Goal: Task Accomplishment & Management: Manage account settings

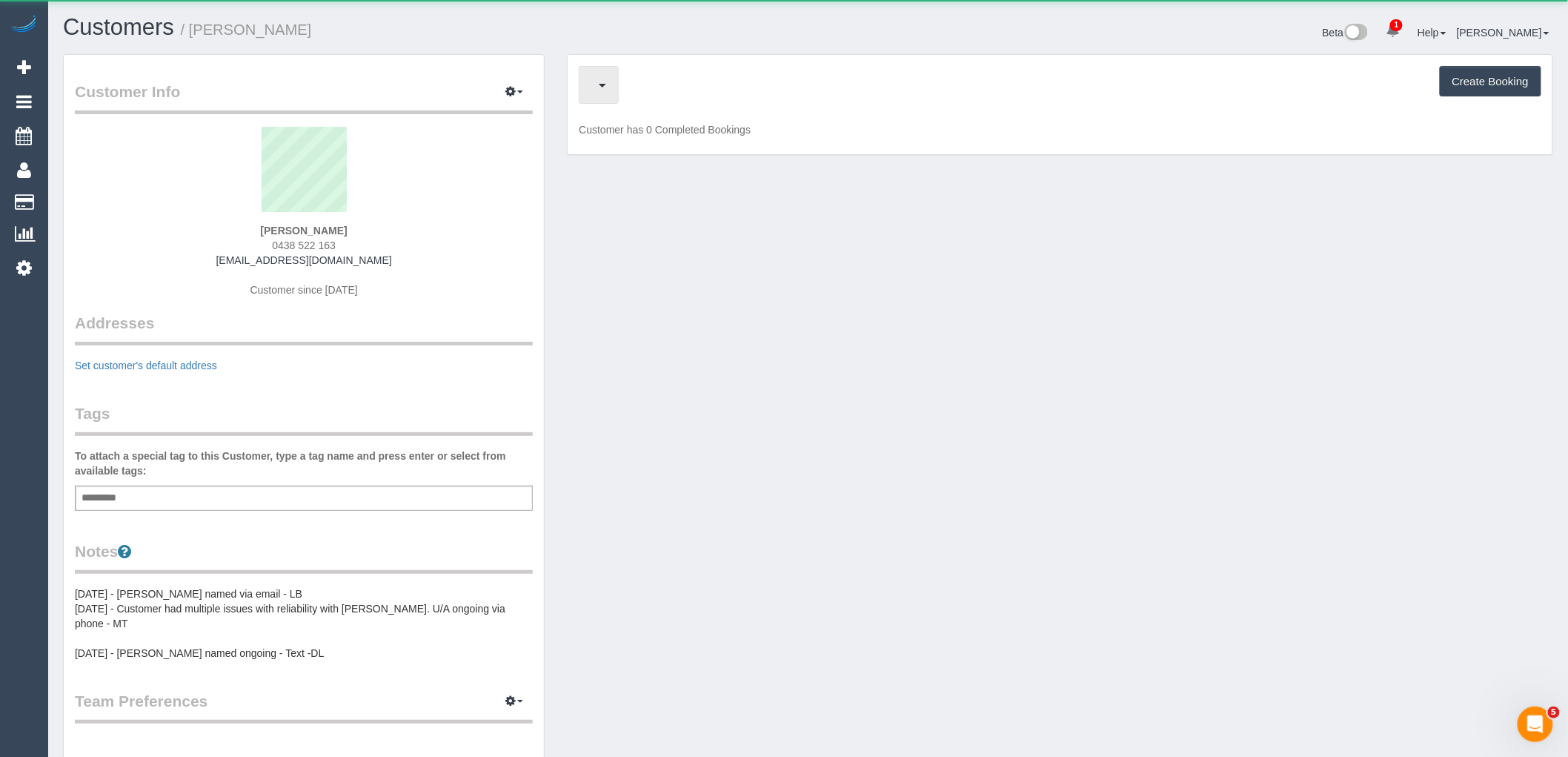
click at [619, 98] on button "button" at bounding box center [598, 84] width 40 height 38
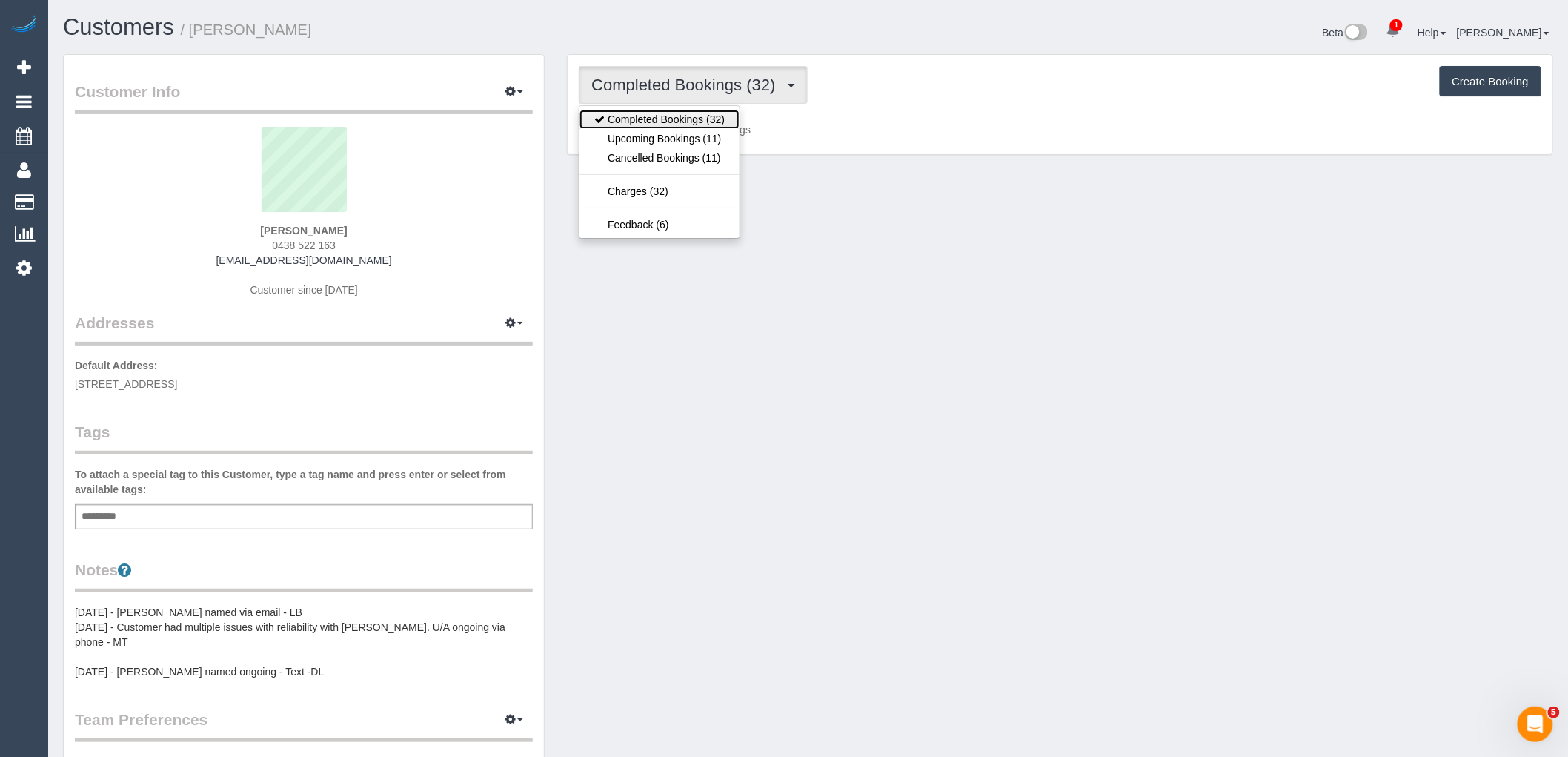
click at [685, 119] on link "Completed Bookings (32)" at bounding box center [659, 119] width 160 height 19
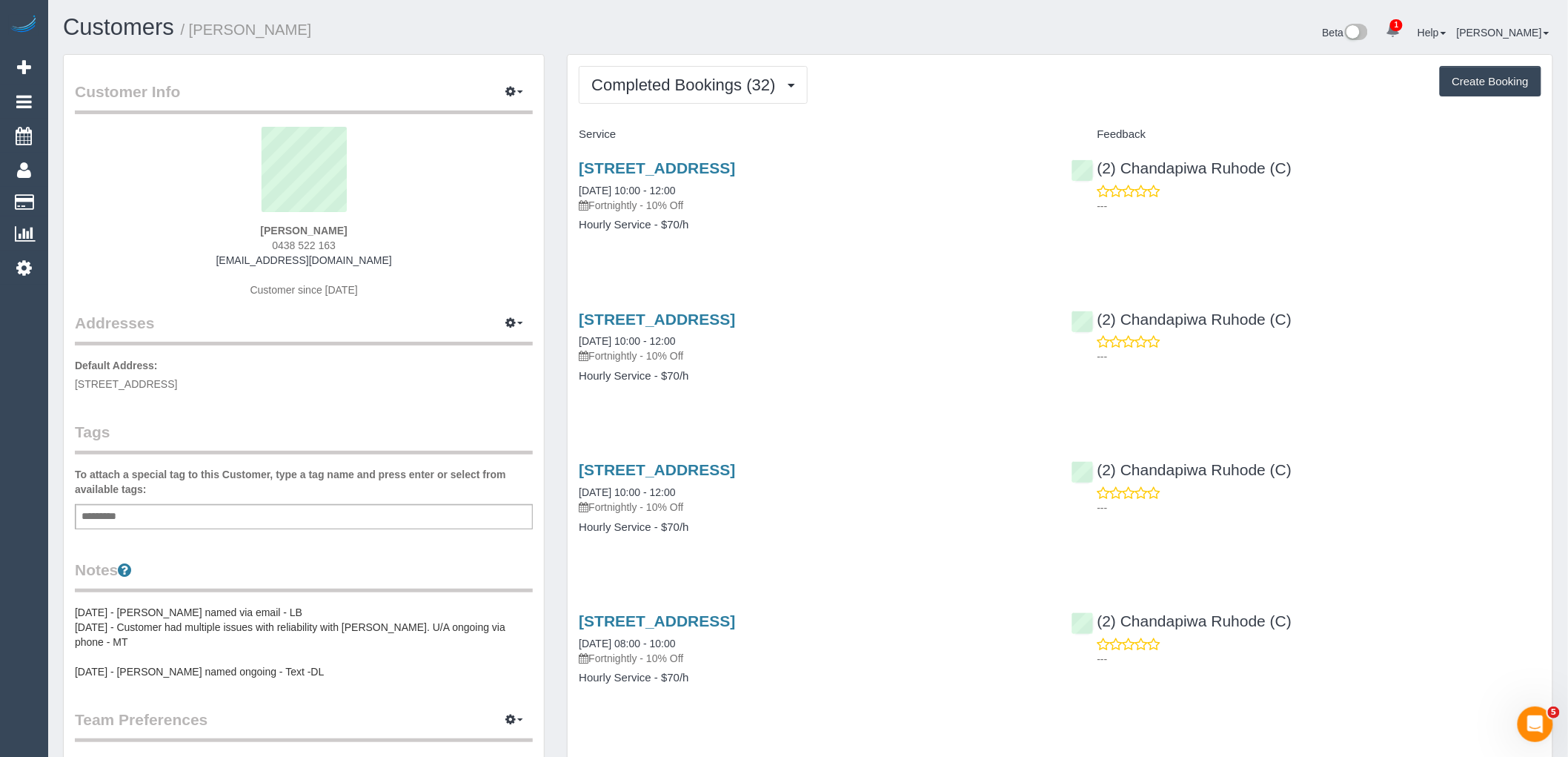
click at [684, 147] on div "Service" at bounding box center [814, 135] width 492 height 25
click at [688, 104] on button "Completed Bookings (32)" at bounding box center [692, 84] width 228 height 38
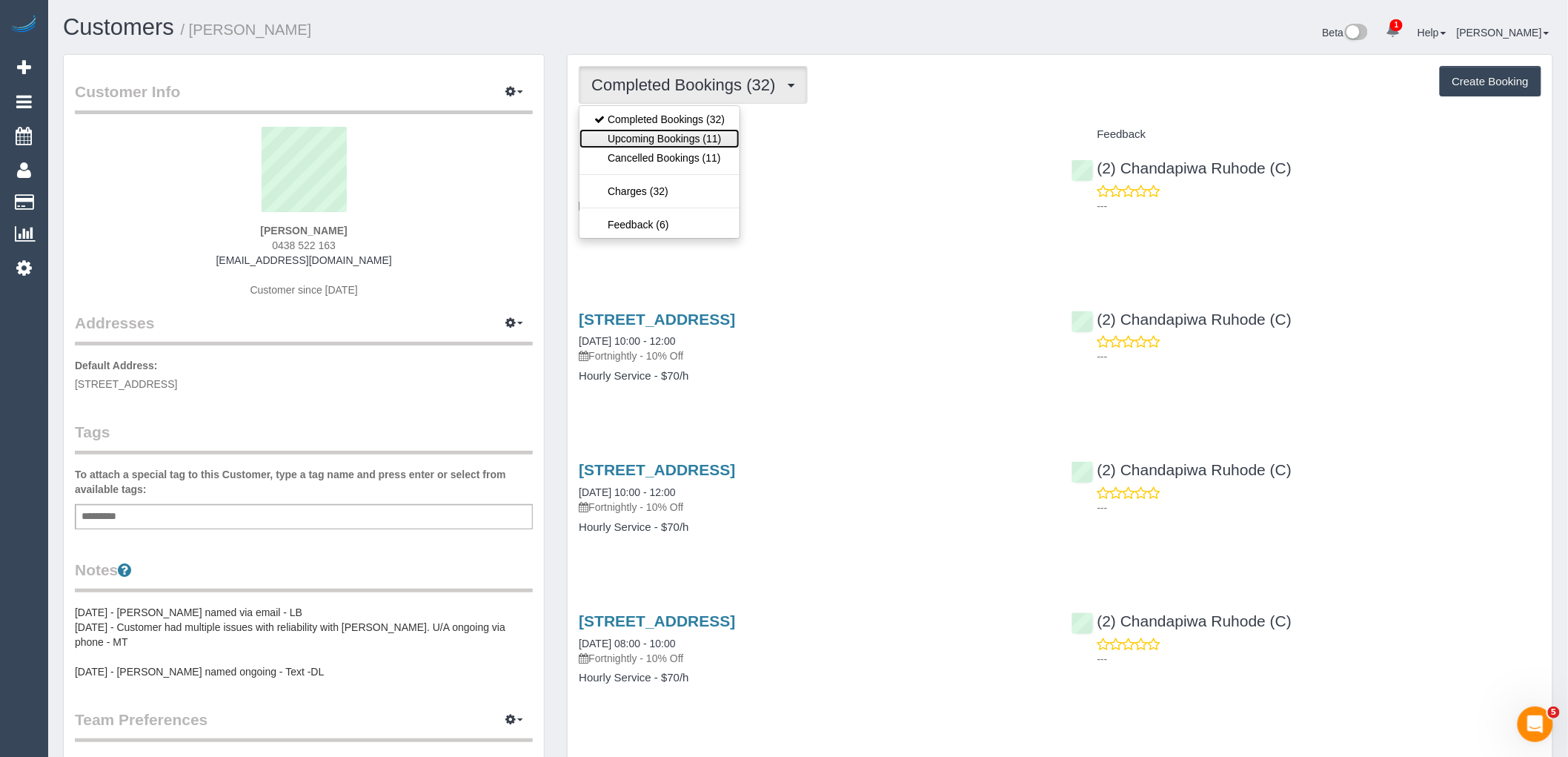
click at [681, 144] on link "Upcoming Bookings (11)" at bounding box center [659, 139] width 160 height 19
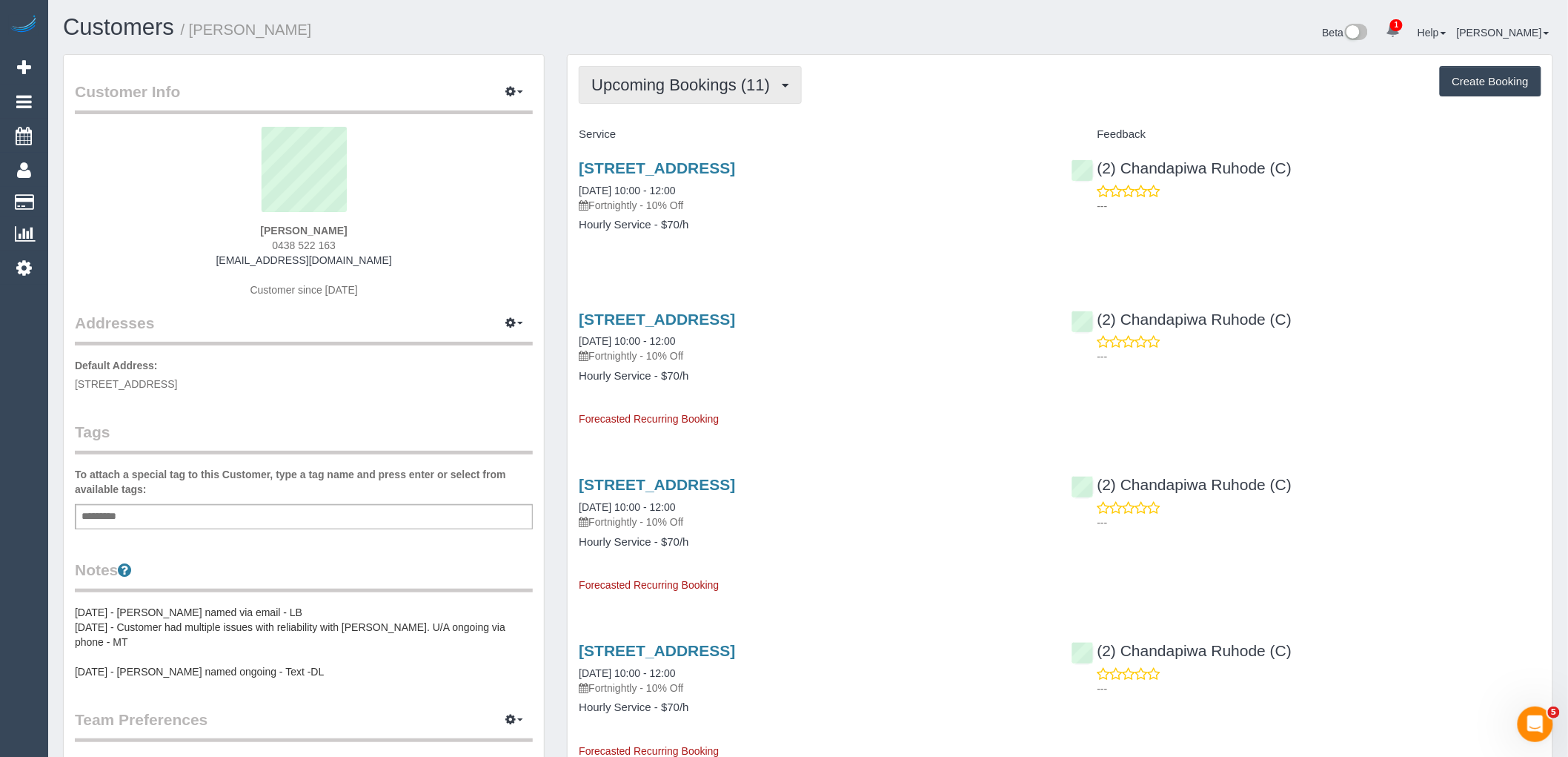
click at [667, 89] on span "Upcoming Bookings (11)" at bounding box center [684, 84] width 186 height 19
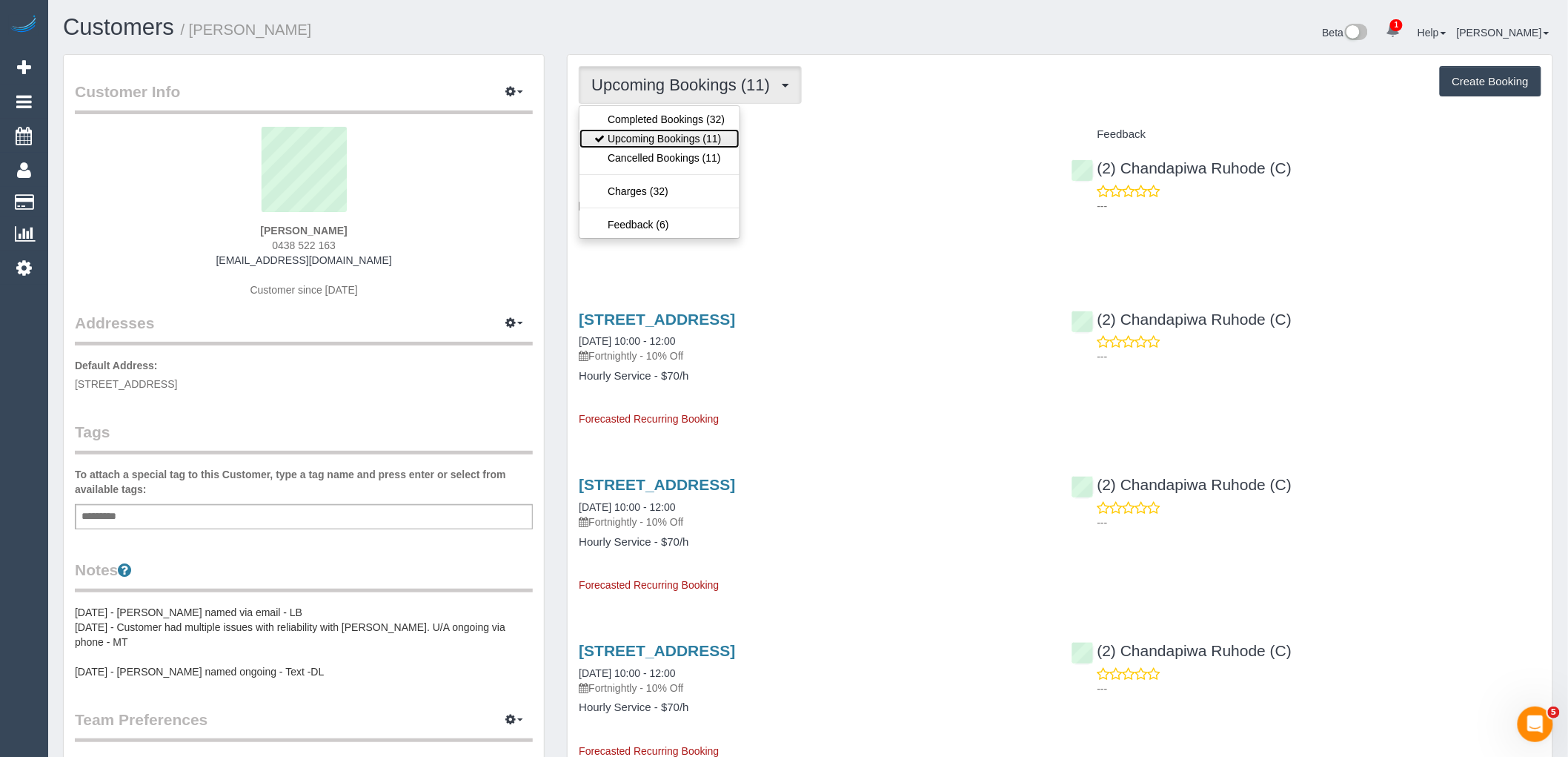
click at [683, 135] on link "Upcoming Bookings (11)" at bounding box center [659, 139] width 160 height 19
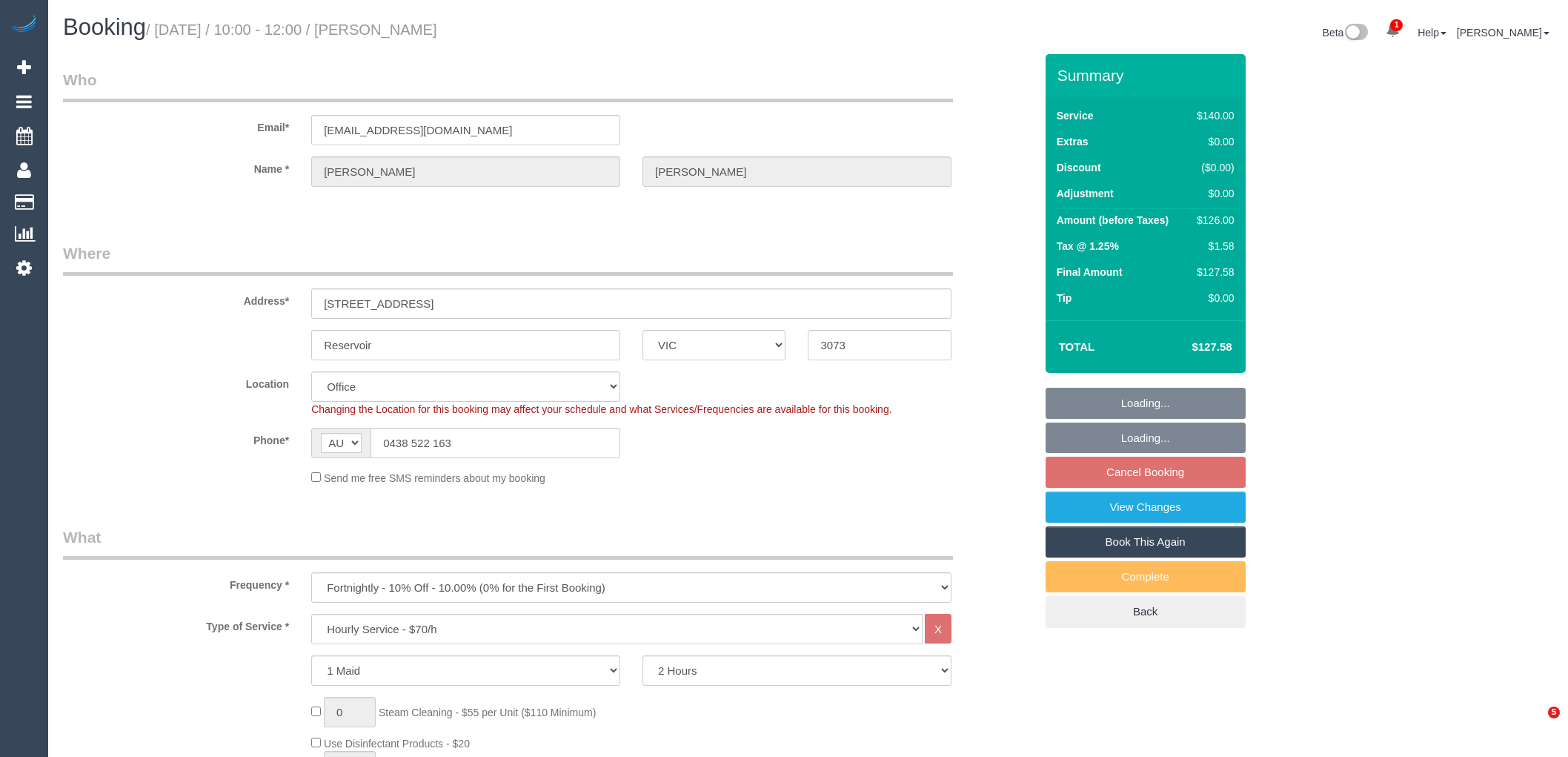
select select "VIC"
select select "number:27"
select select "number:14"
select select "number:18"
select select "number:22"
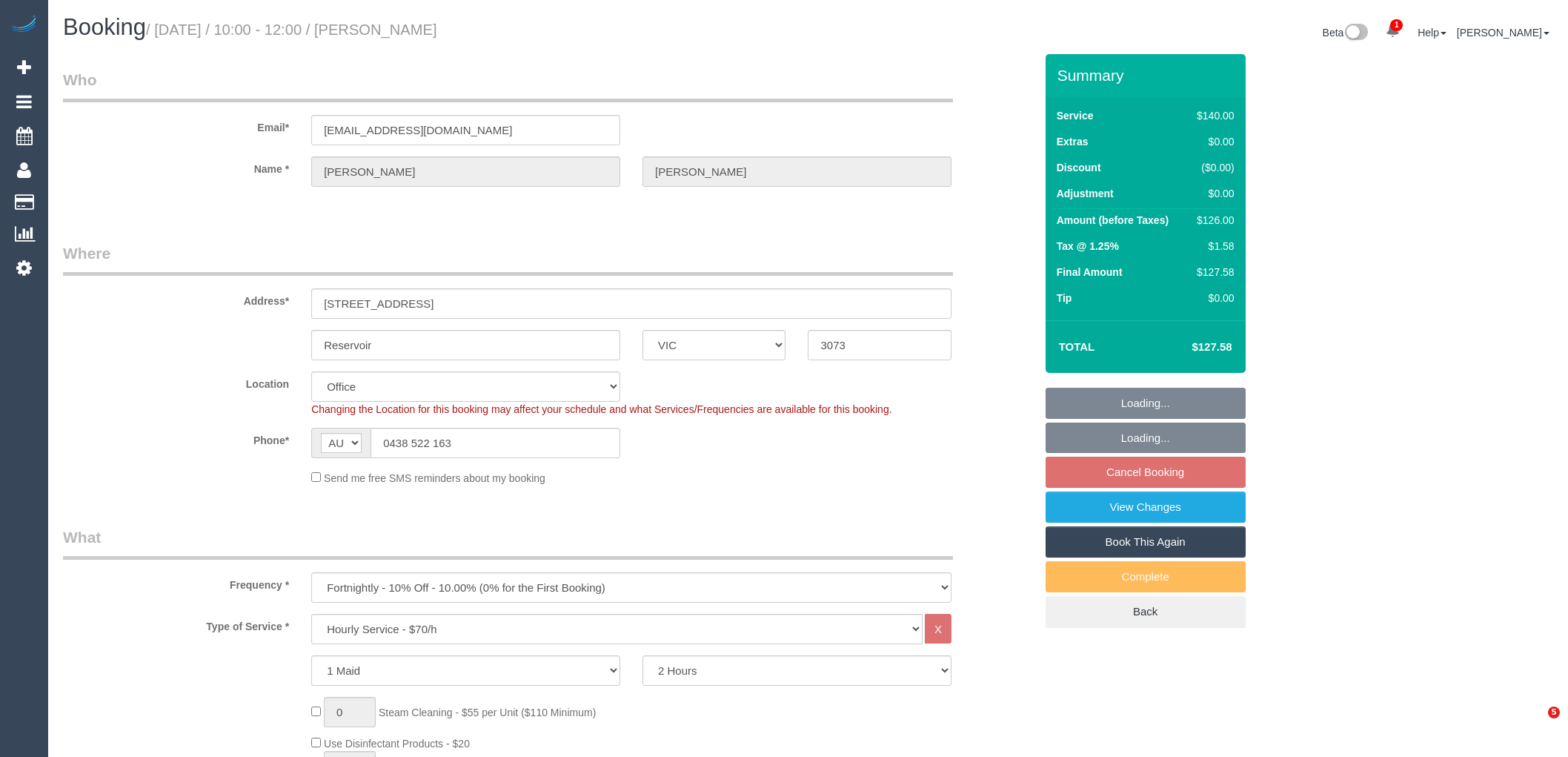
select select "number:35"
select select "number:12"
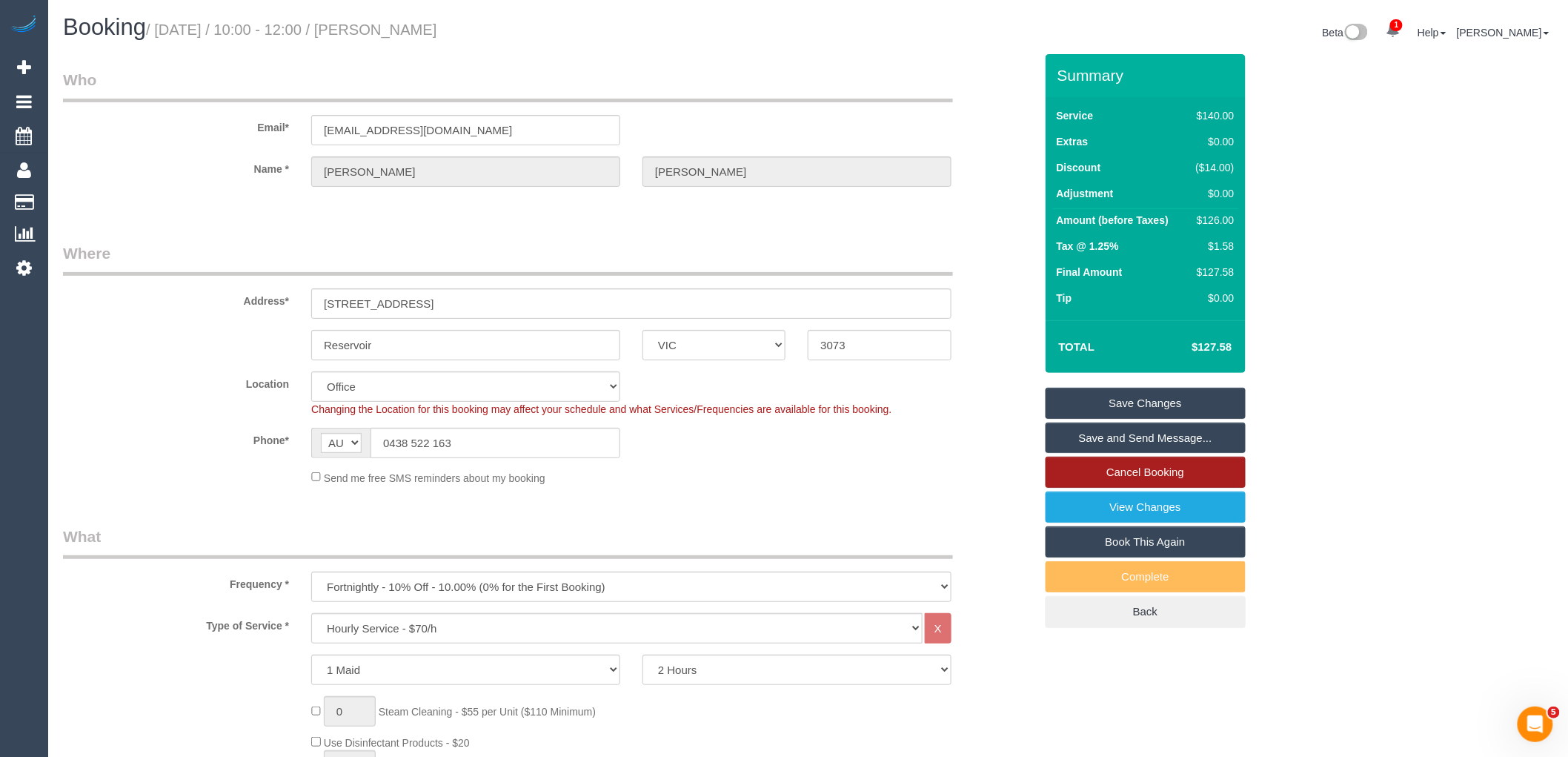
click at [1190, 479] on link "Cancel Booking" at bounding box center [1145, 472] width 200 height 31
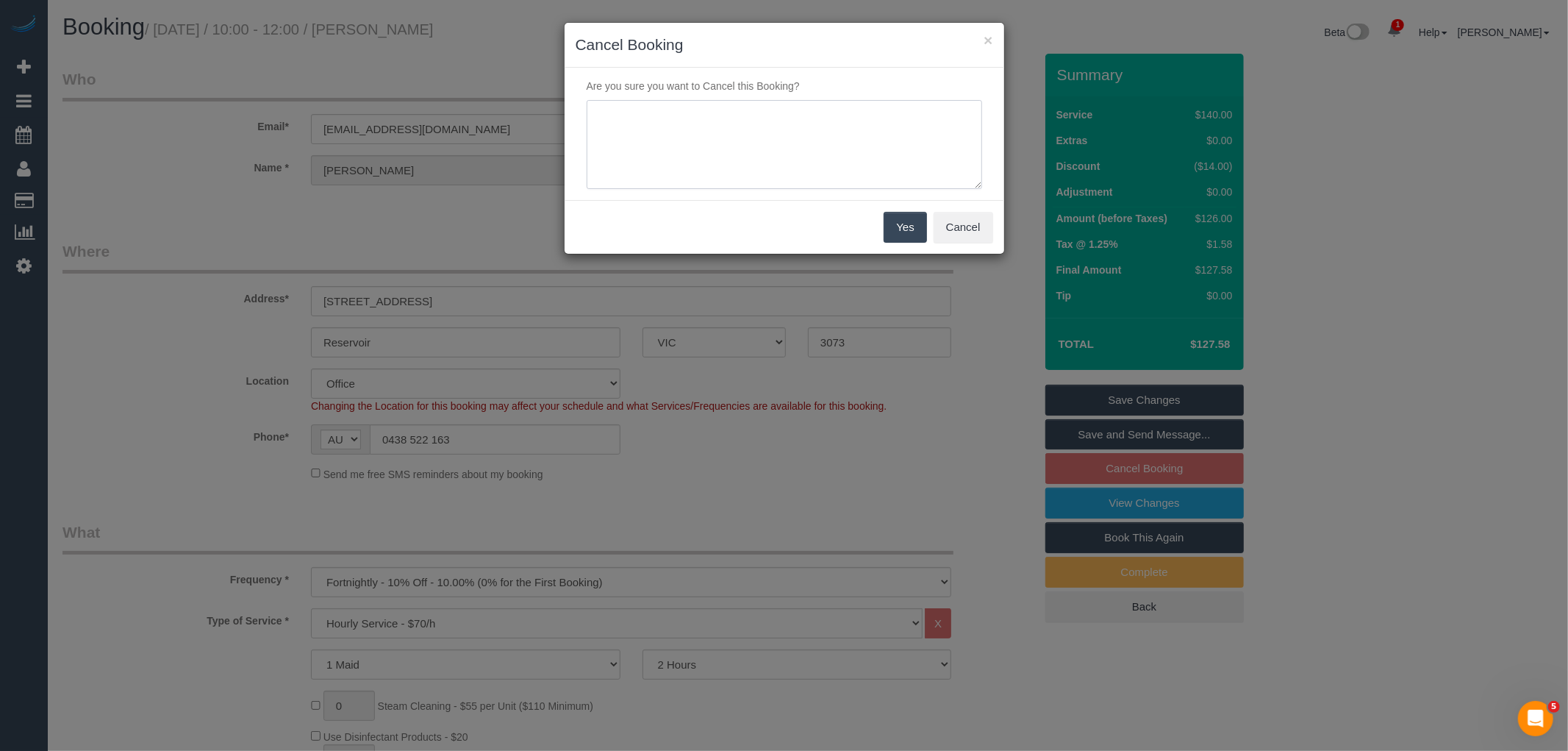
click at [828, 144] on textarea at bounding box center [784, 144] width 395 height 89
type textarea "Service not needed via text VC"
click at [913, 226] on button "Yes" at bounding box center [904, 227] width 43 height 31
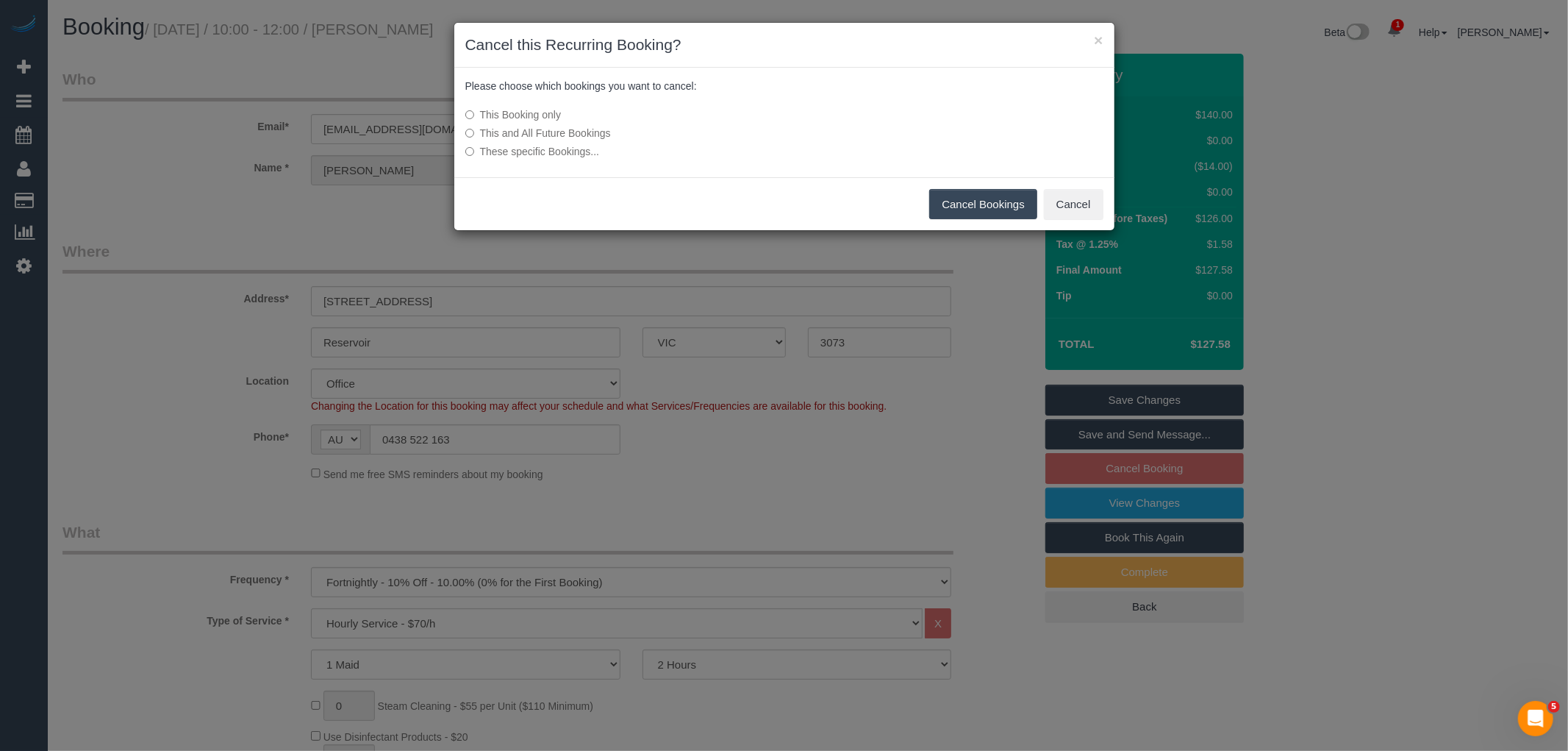
click at [973, 201] on button "Cancel Bookings" at bounding box center [983, 204] width 108 height 31
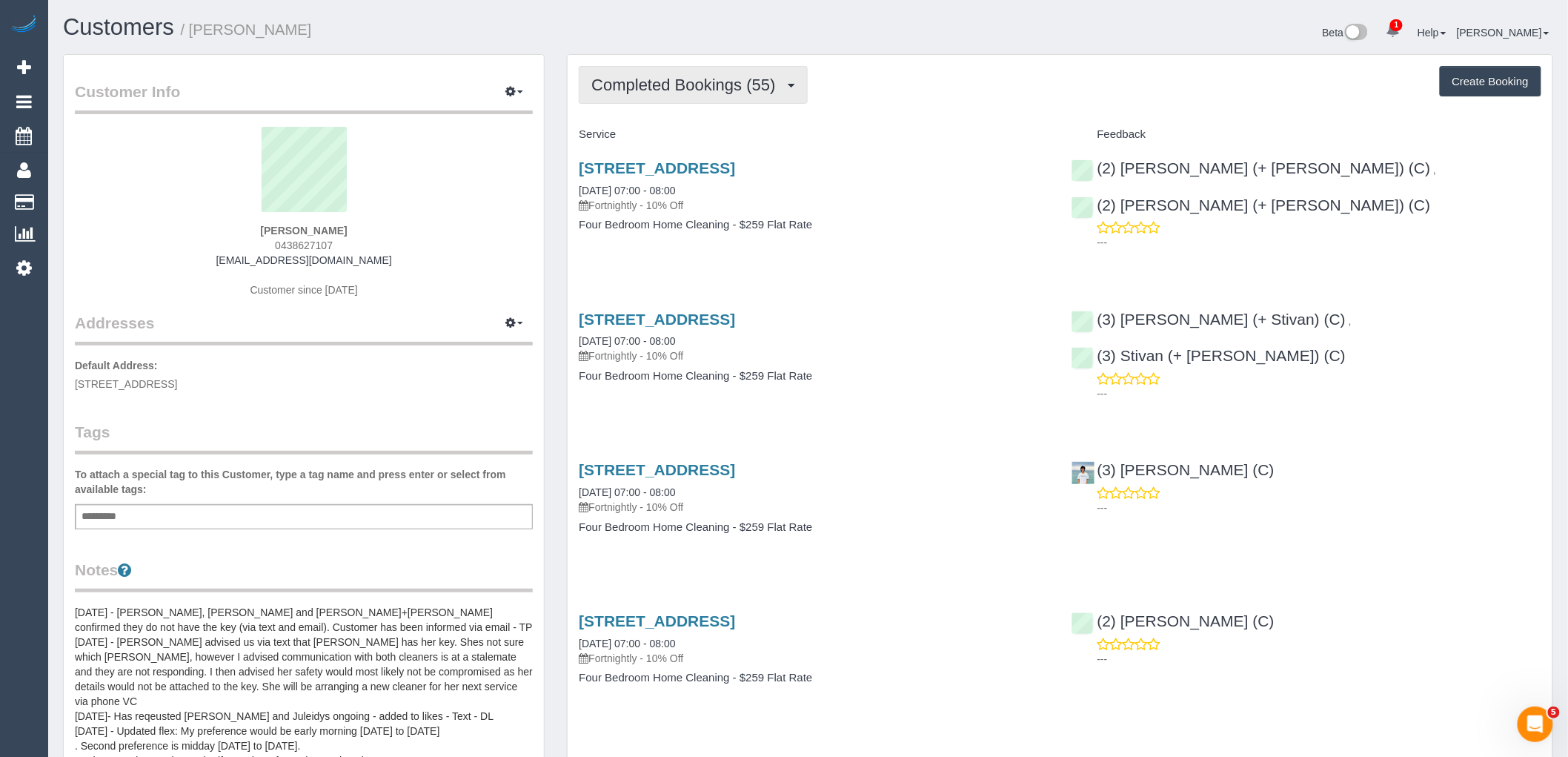
click at [759, 84] on span "Completed Bookings (55)" at bounding box center [687, 84] width 191 height 19
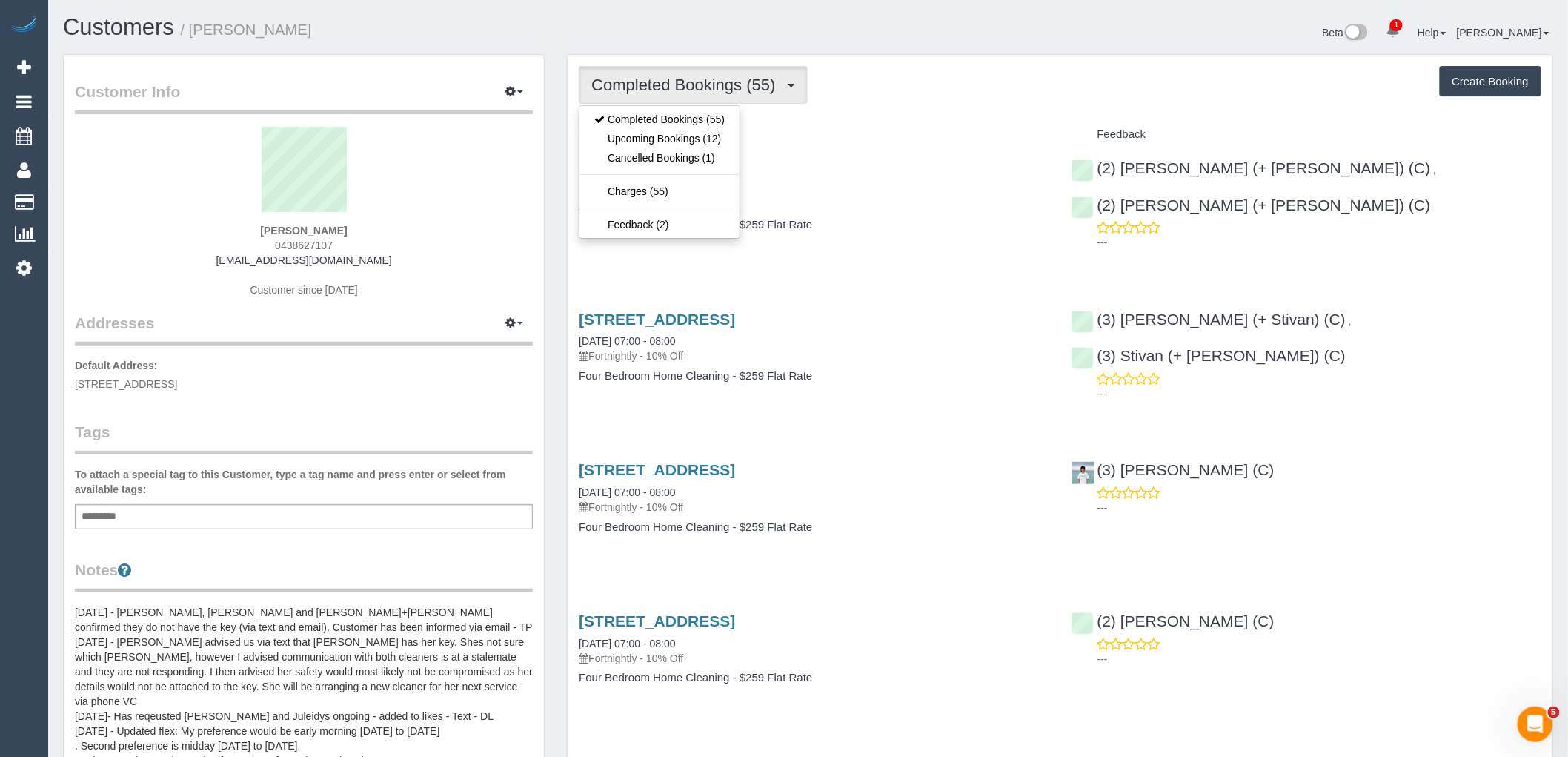
click at [929, 126] on div "Service" at bounding box center [814, 135] width 492 height 25
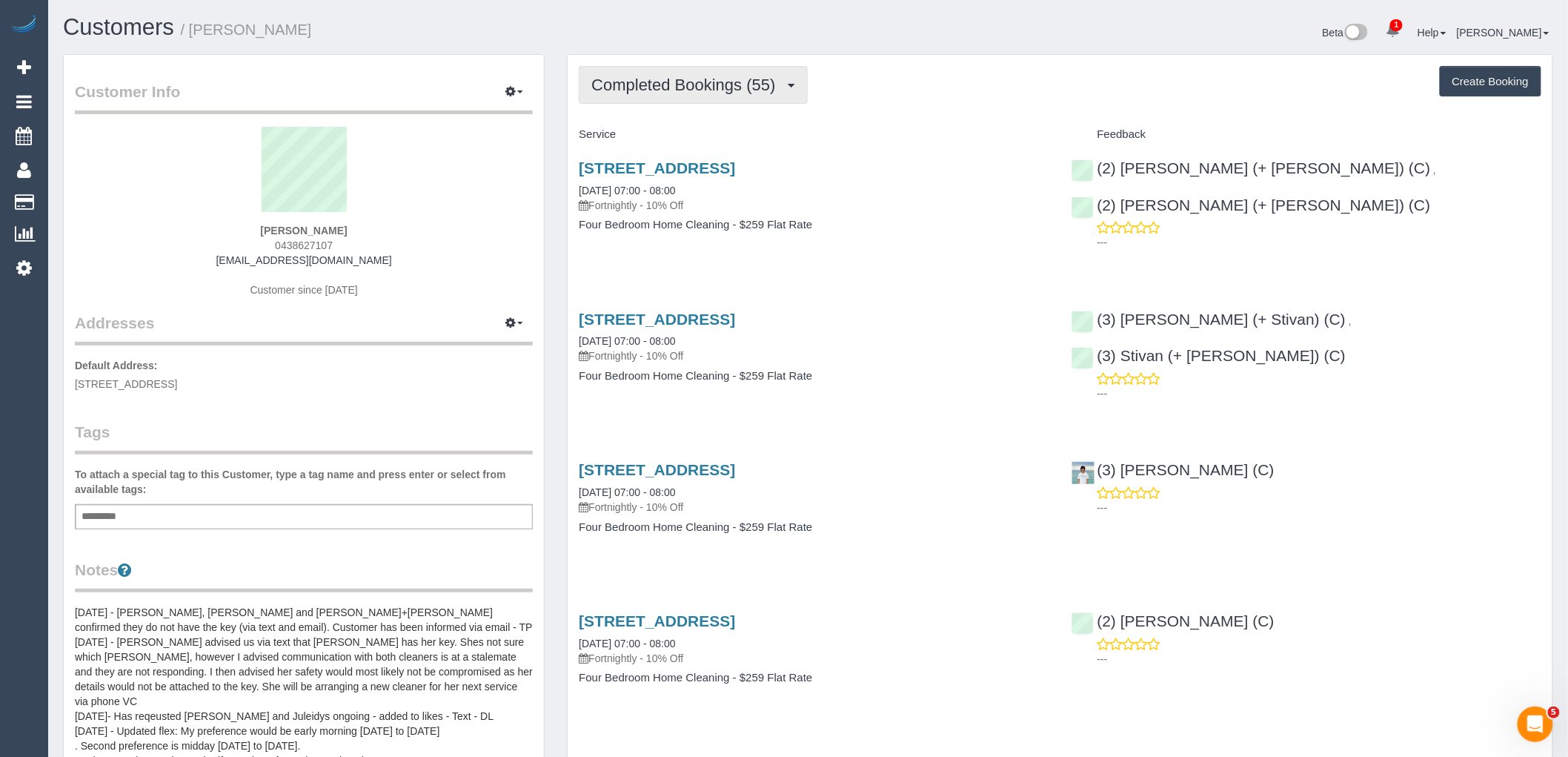
click at [723, 92] on span "Completed Bookings (55)" at bounding box center [687, 84] width 191 height 19
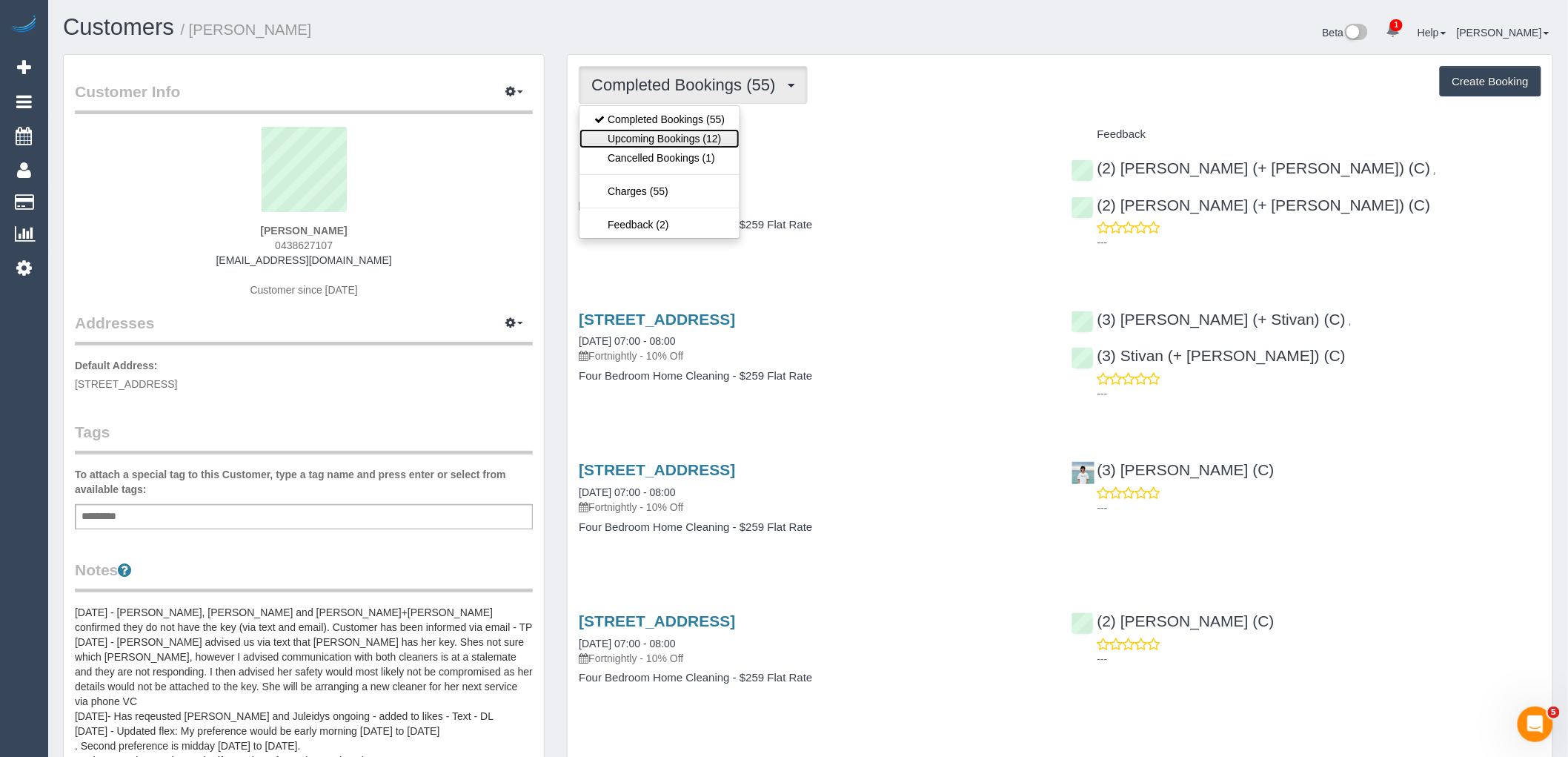
click at [728, 131] on link "Upcoming Bookings (12)" at bounding box center [659, 139] width 160 height 19
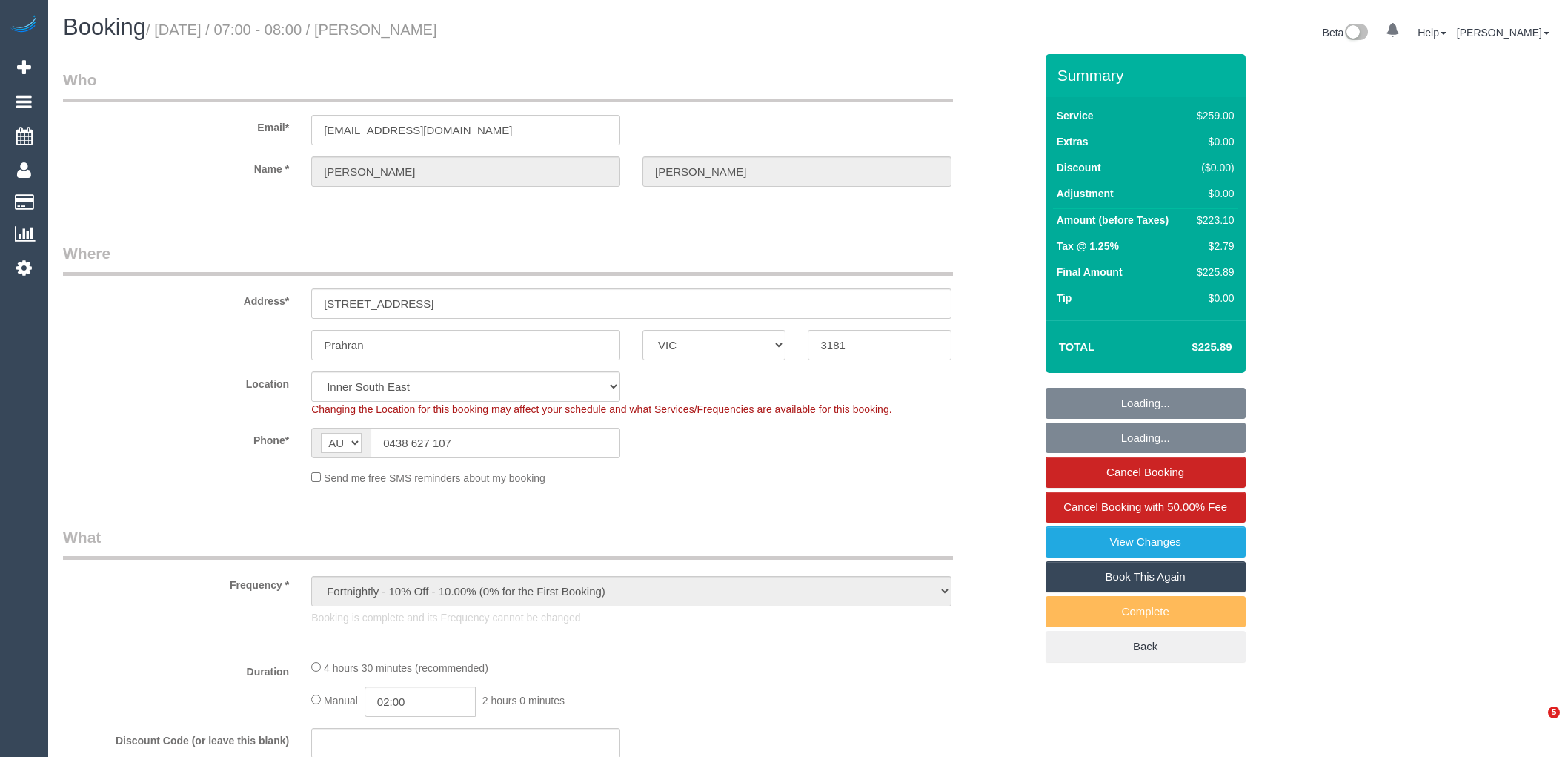
select select "VIC"
select select "object:674"
select select "string:stripe-pm_1R9wRX2GScqysDRVwGHVwlr4"
select select "number:27"
select select "number:14"
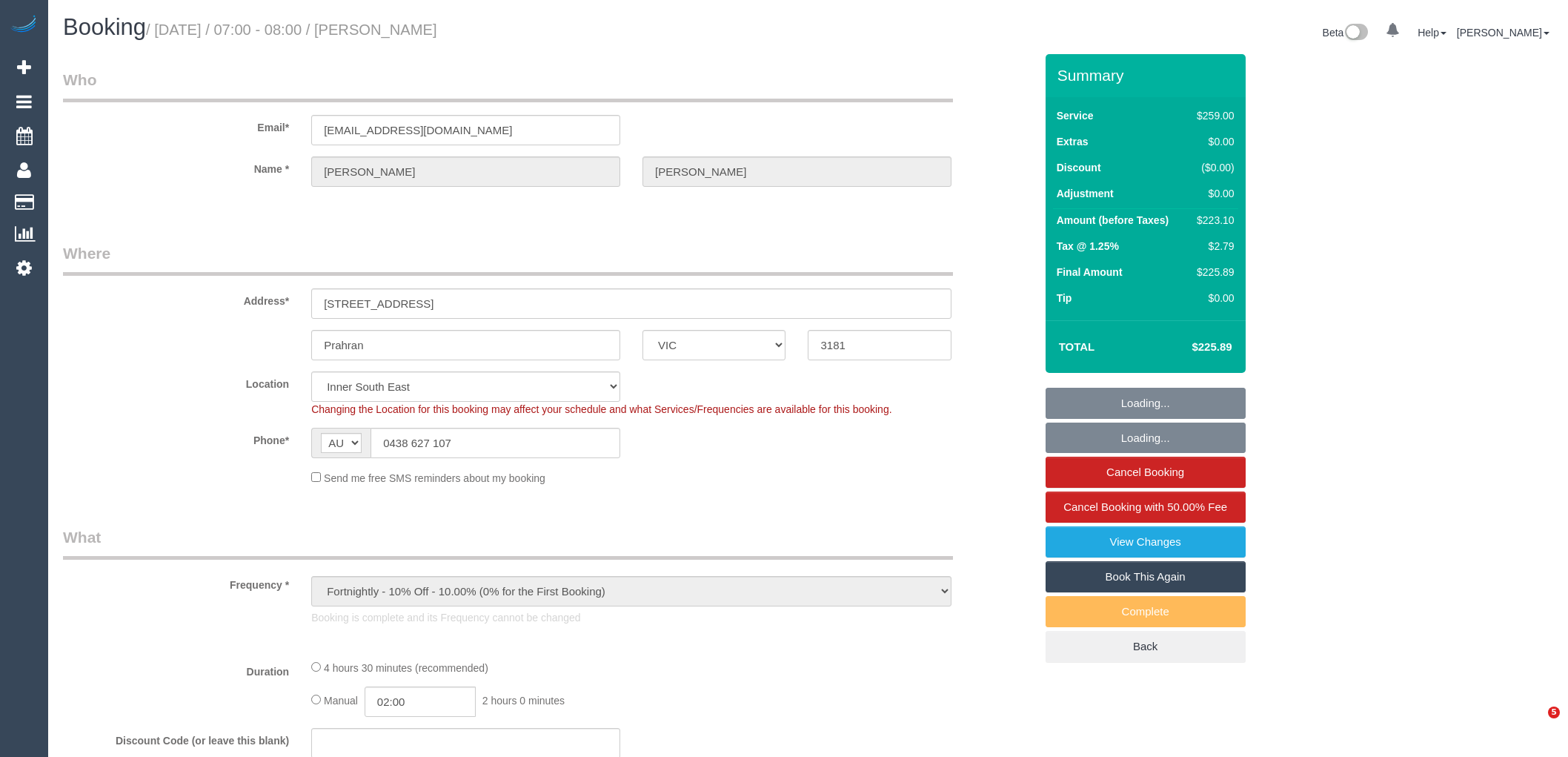
select select "number:19"
select select "number:22"
select select "number:34"
select select "number:11"
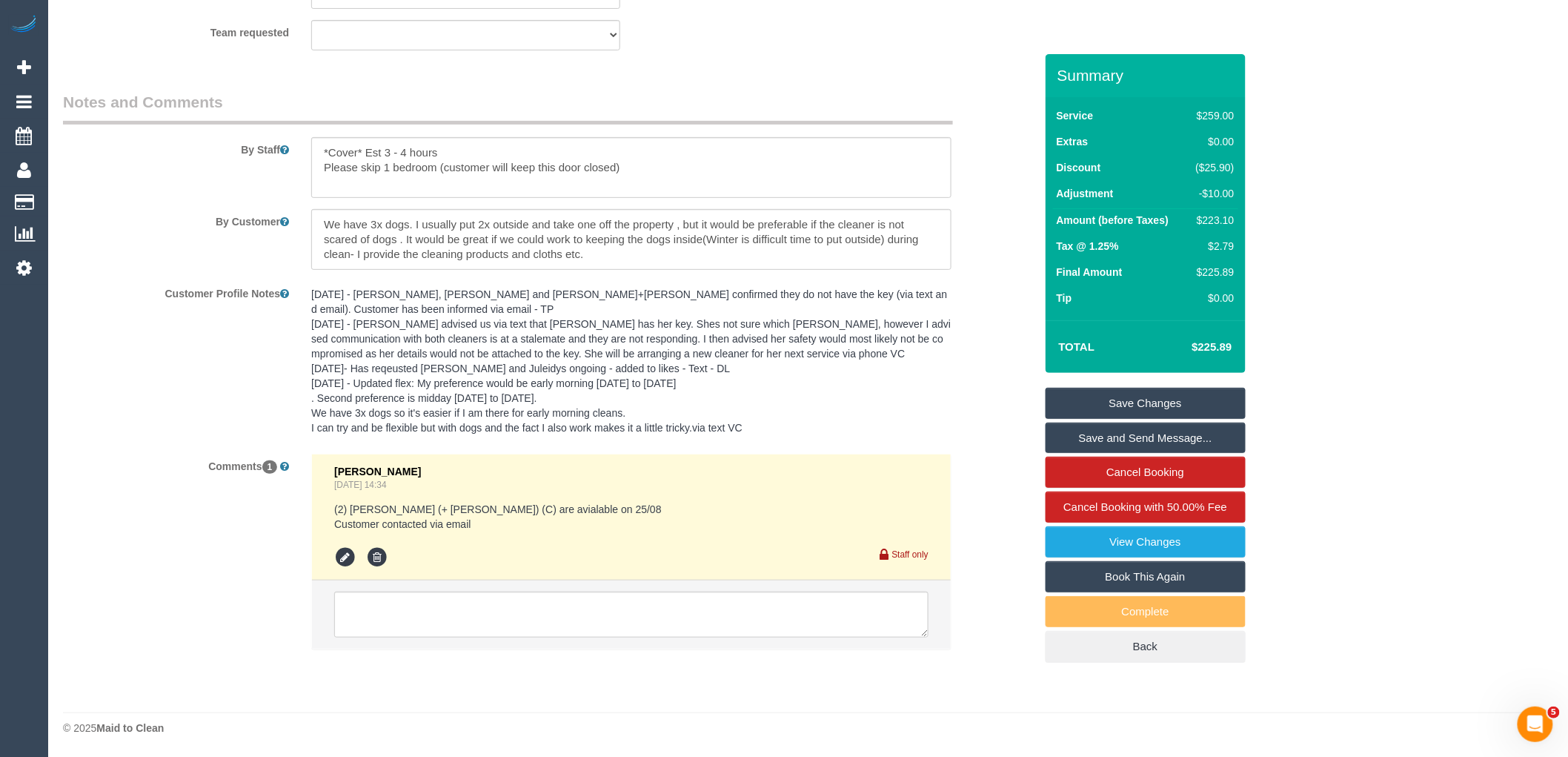
scroll to position [2427, 0]
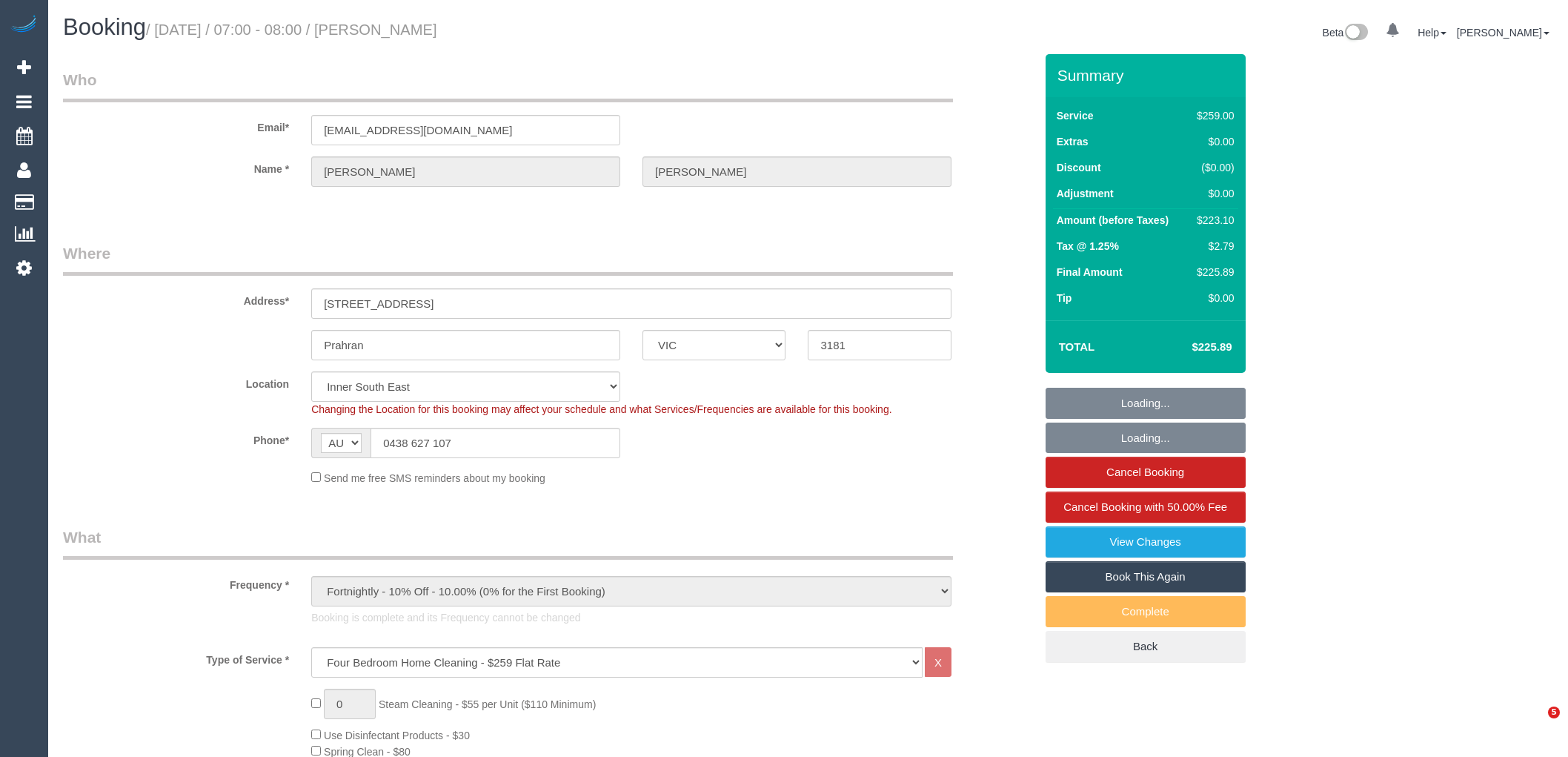
select select "VIC"
select select "string:stripe-pm_1R9wRX2GScqysDRVwGHVwlr4"
select select "number:27"
select select "number:14"
select select "number:19"
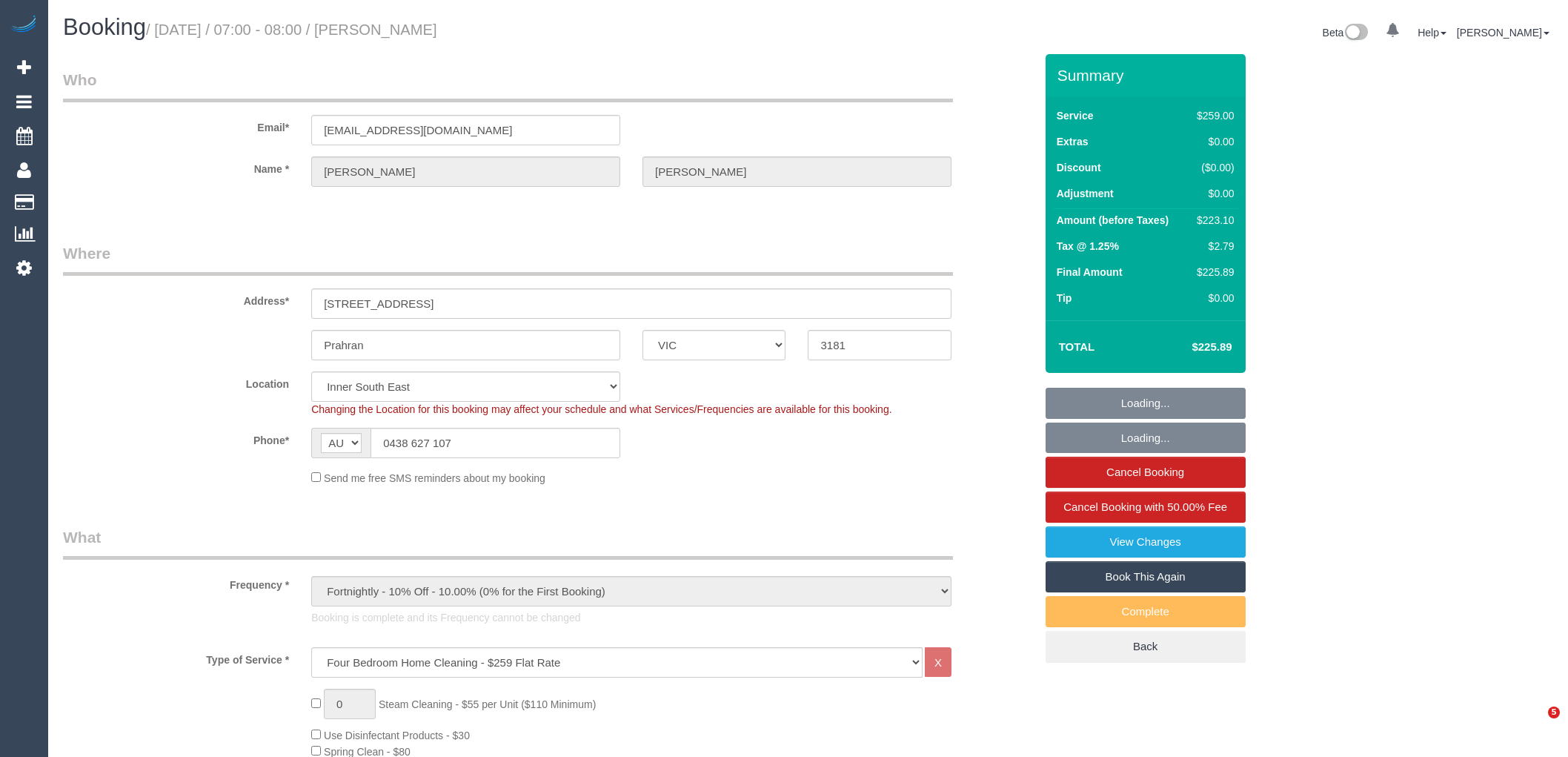
select select "number:22"
select select "number:34"
select select "number:11"
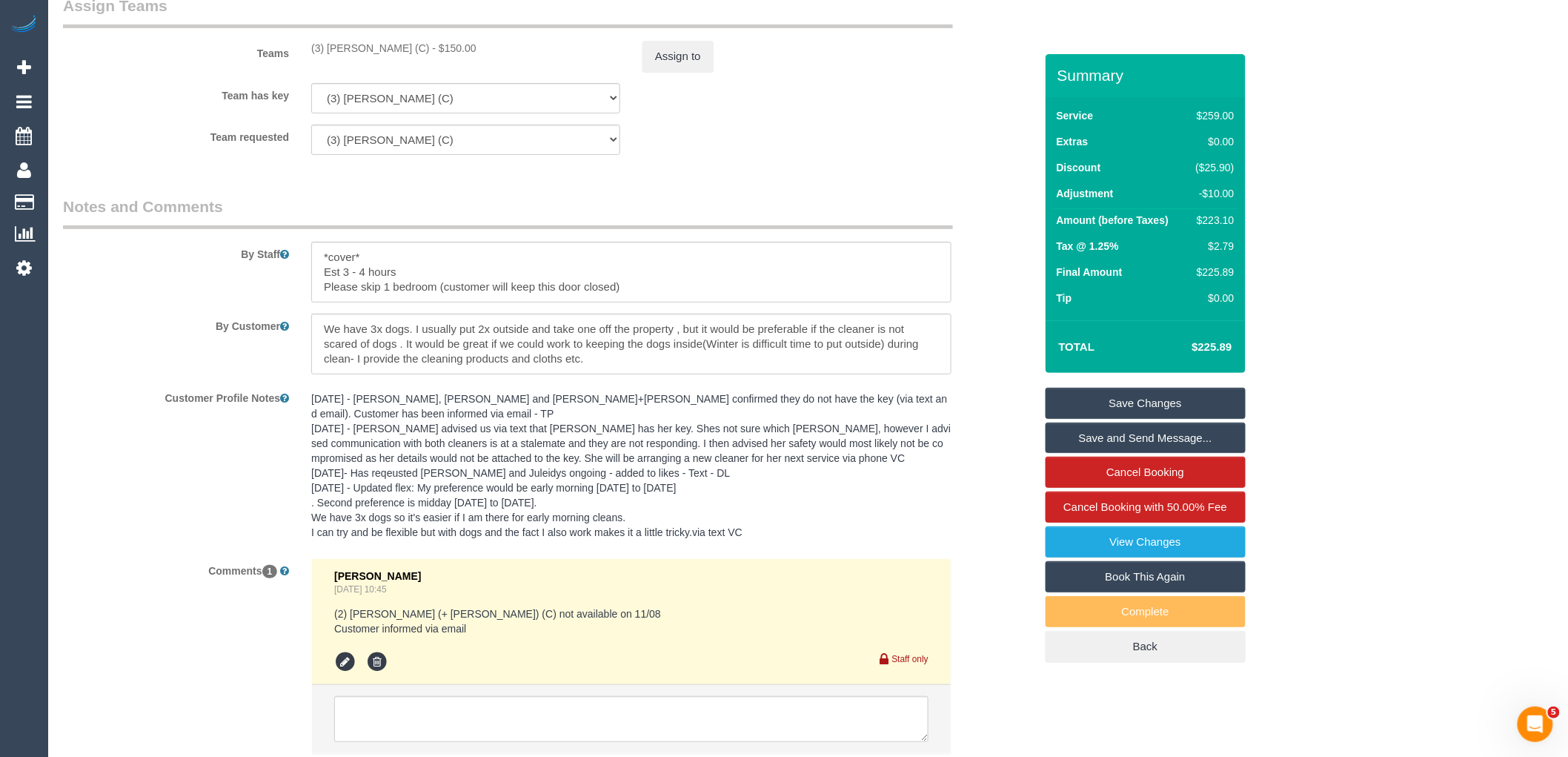
scroll to position [2509, 0]
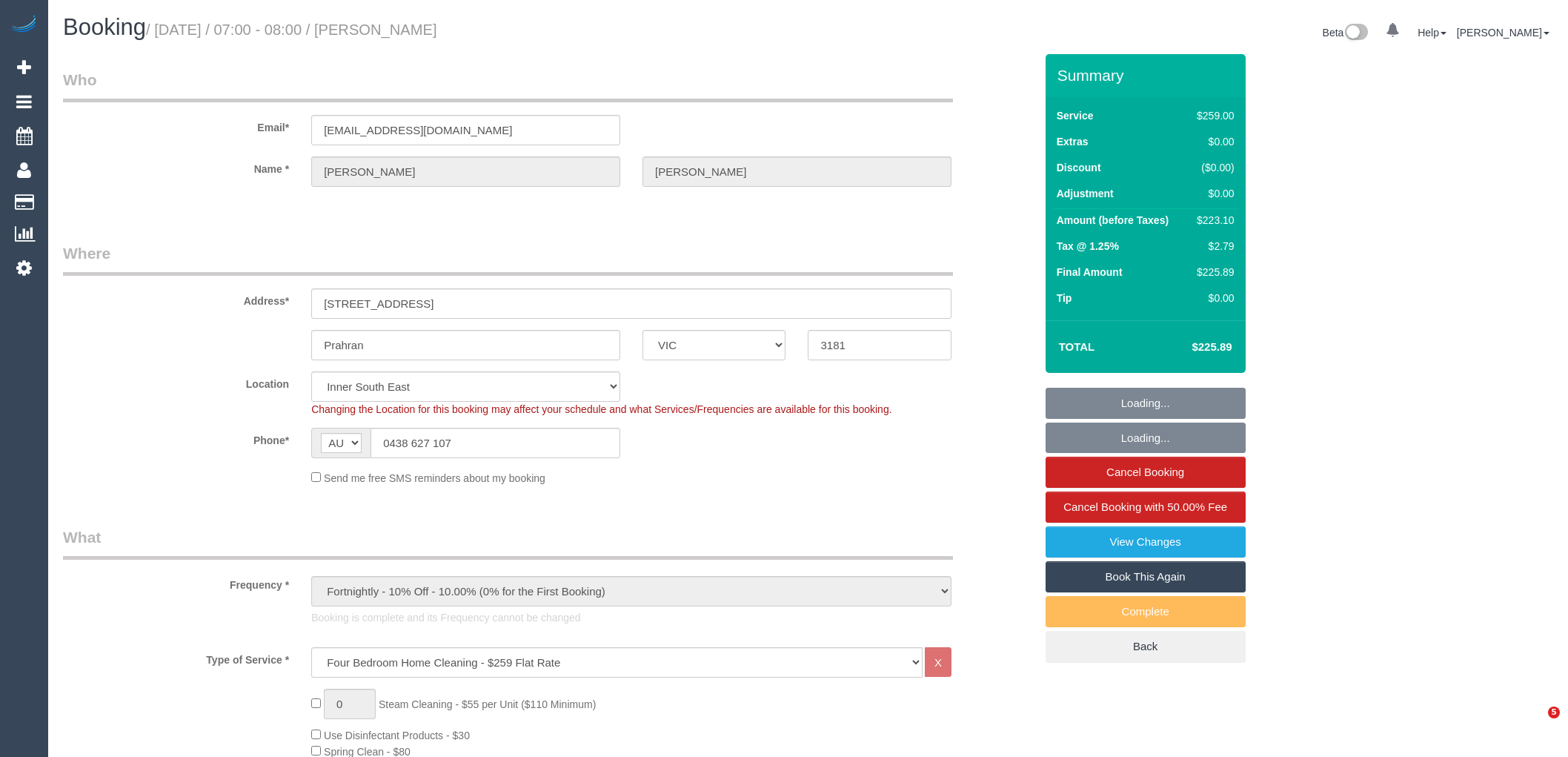
select select "VIC"
select select "string:stripe-pm_1R9wRX2GScqysDRVwGHVwlr4"
select select "number:27"
select select "number:14"
select select "number:19"
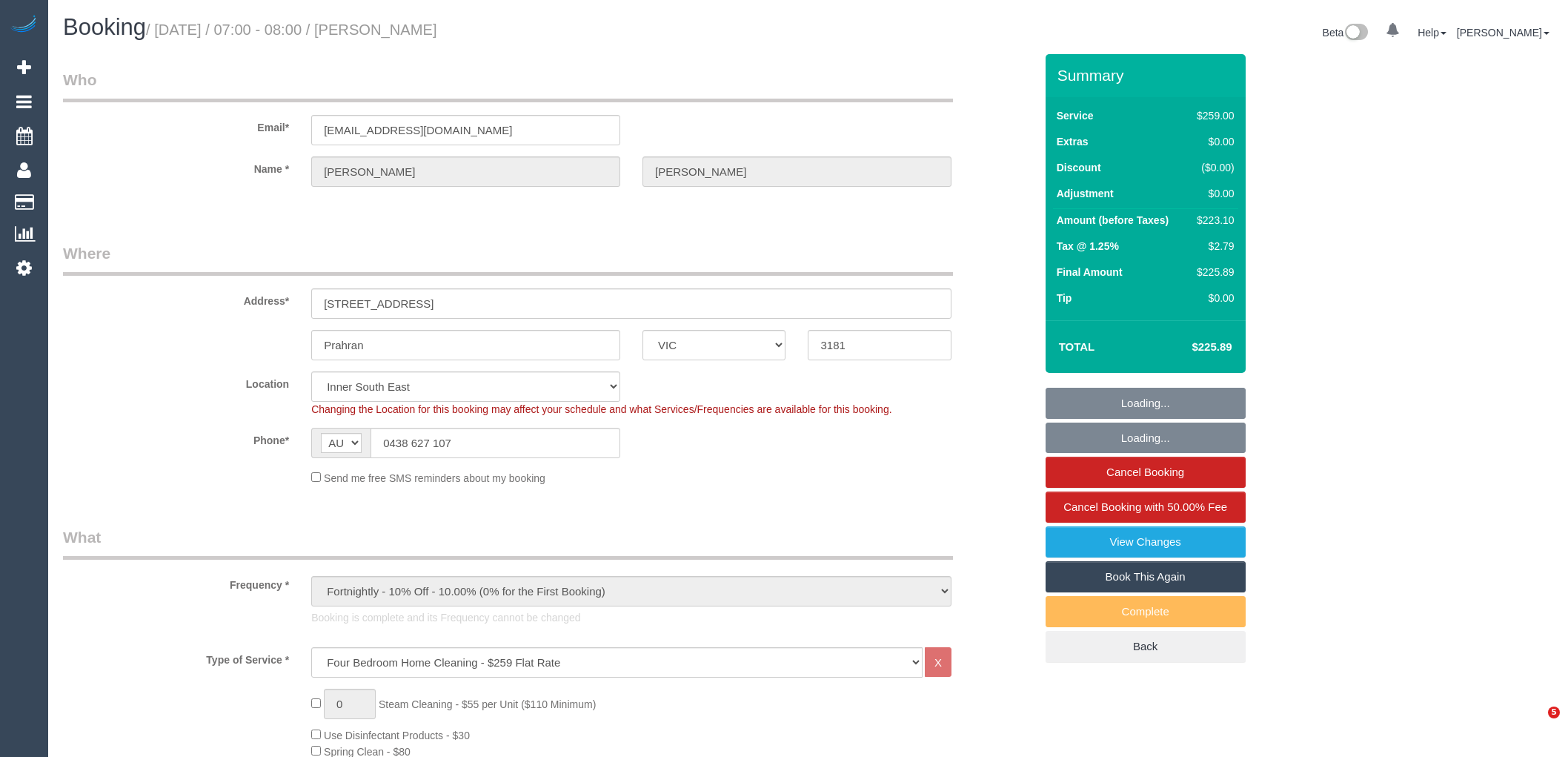
select select "number:22"
select select "number:34"
select select "number:11"
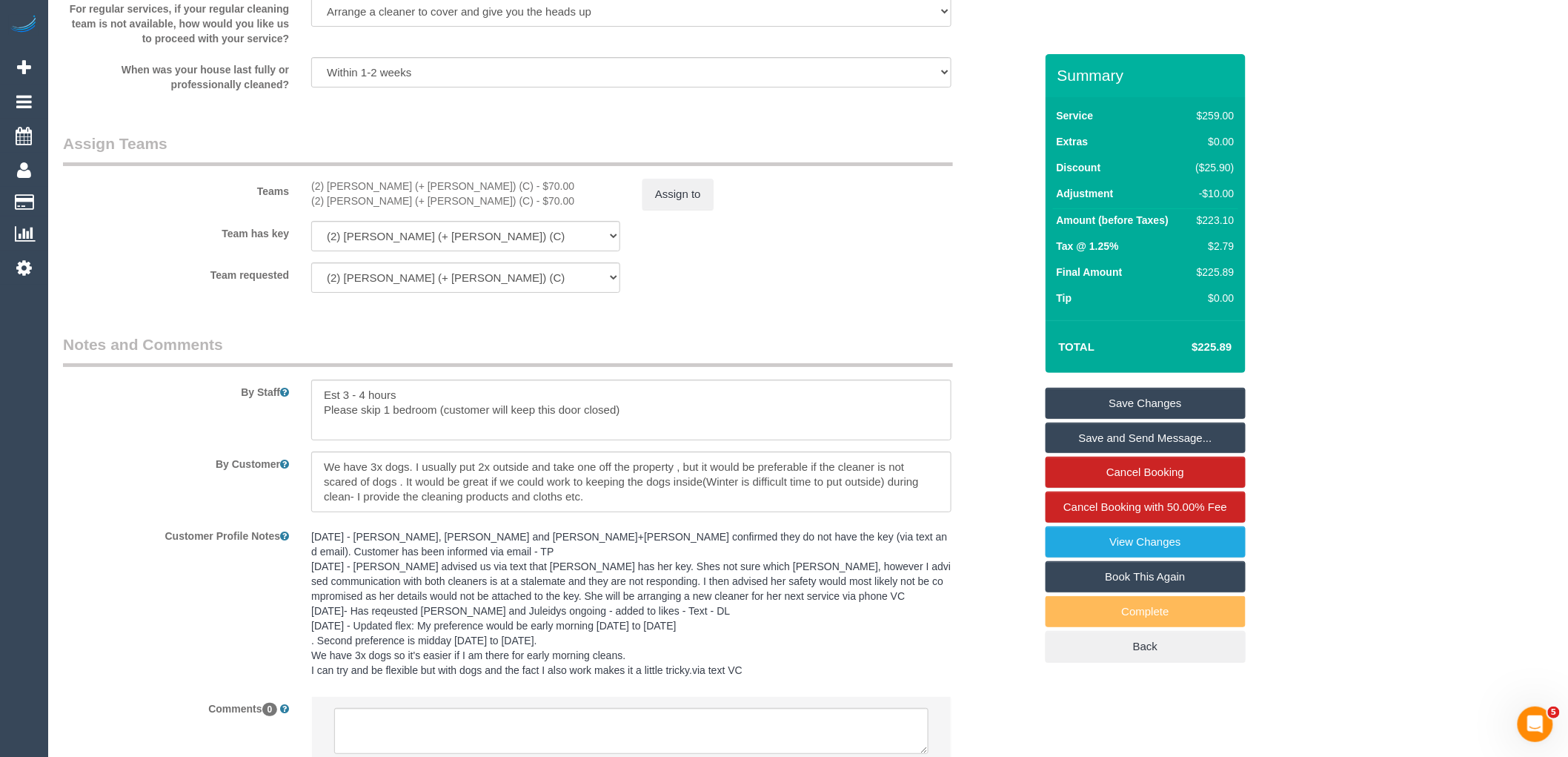
scroll to position [2383, 0]
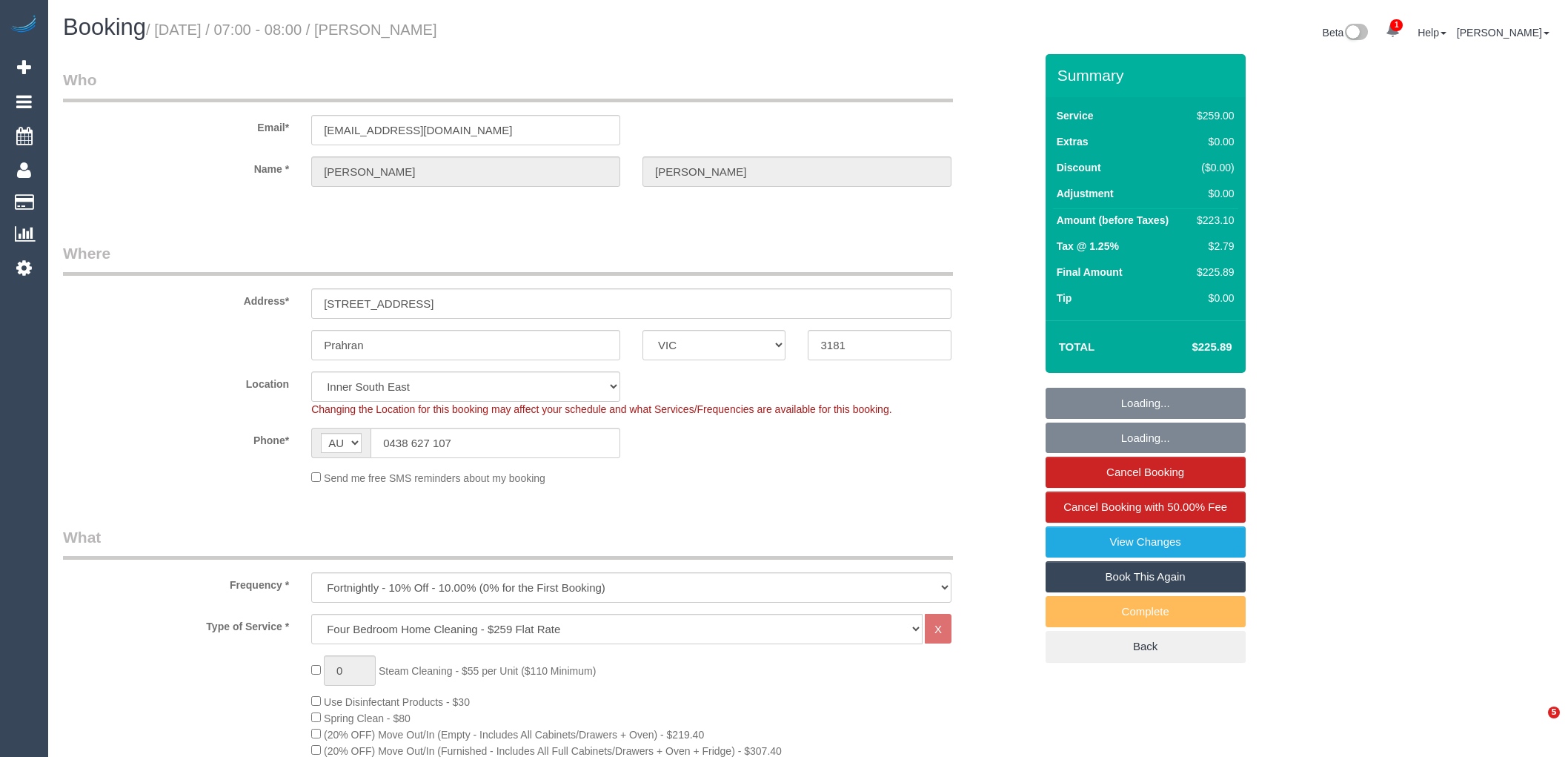
select select "VIC"
select select "string:stripe-pm_1R9wRX2GScqysDRVwGHVwlr4"
select select "number:27"
select select "number:14"
select select "number:19"
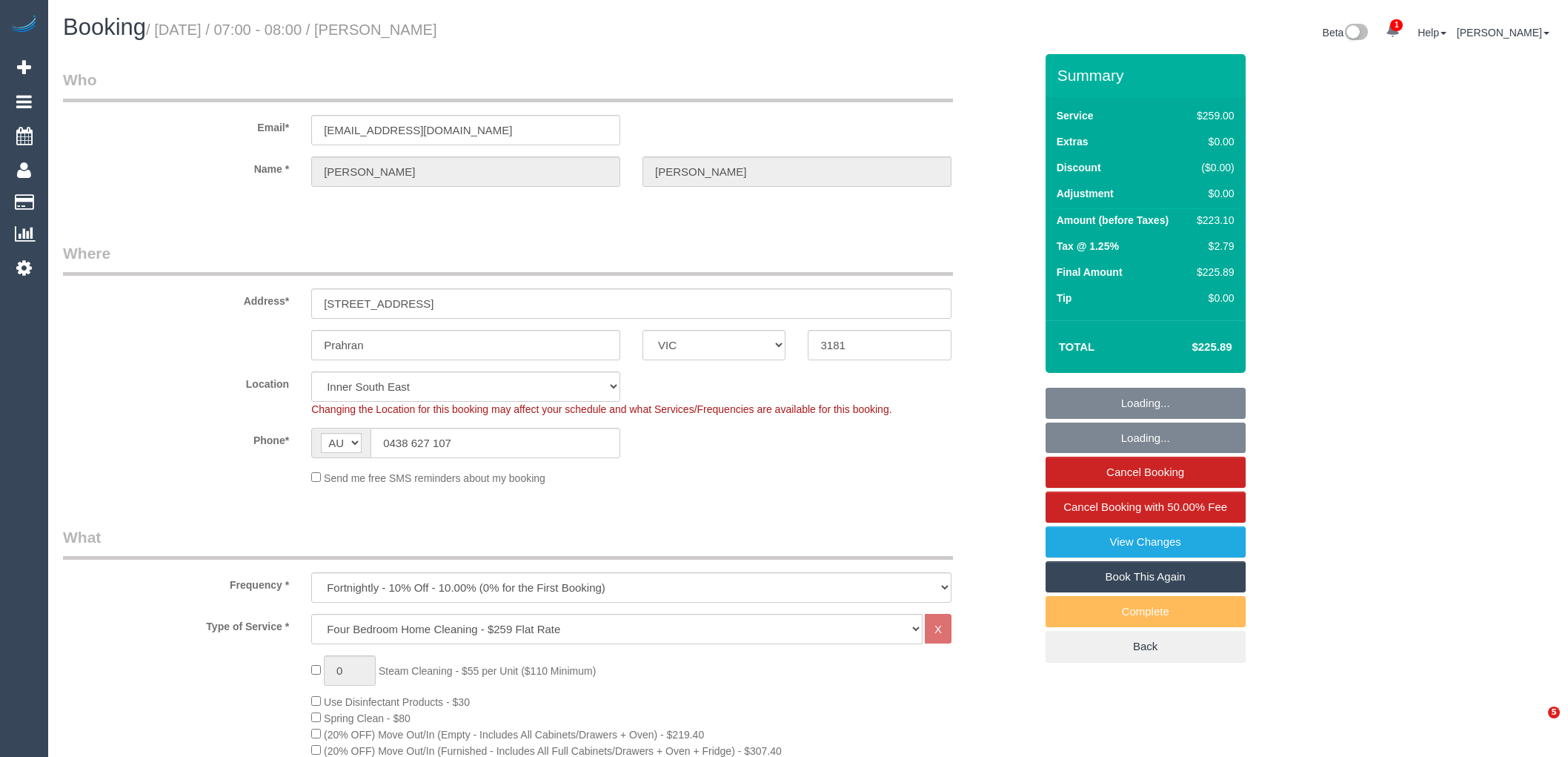
select select "number:22"
select select "number:34"
select select "number:11"
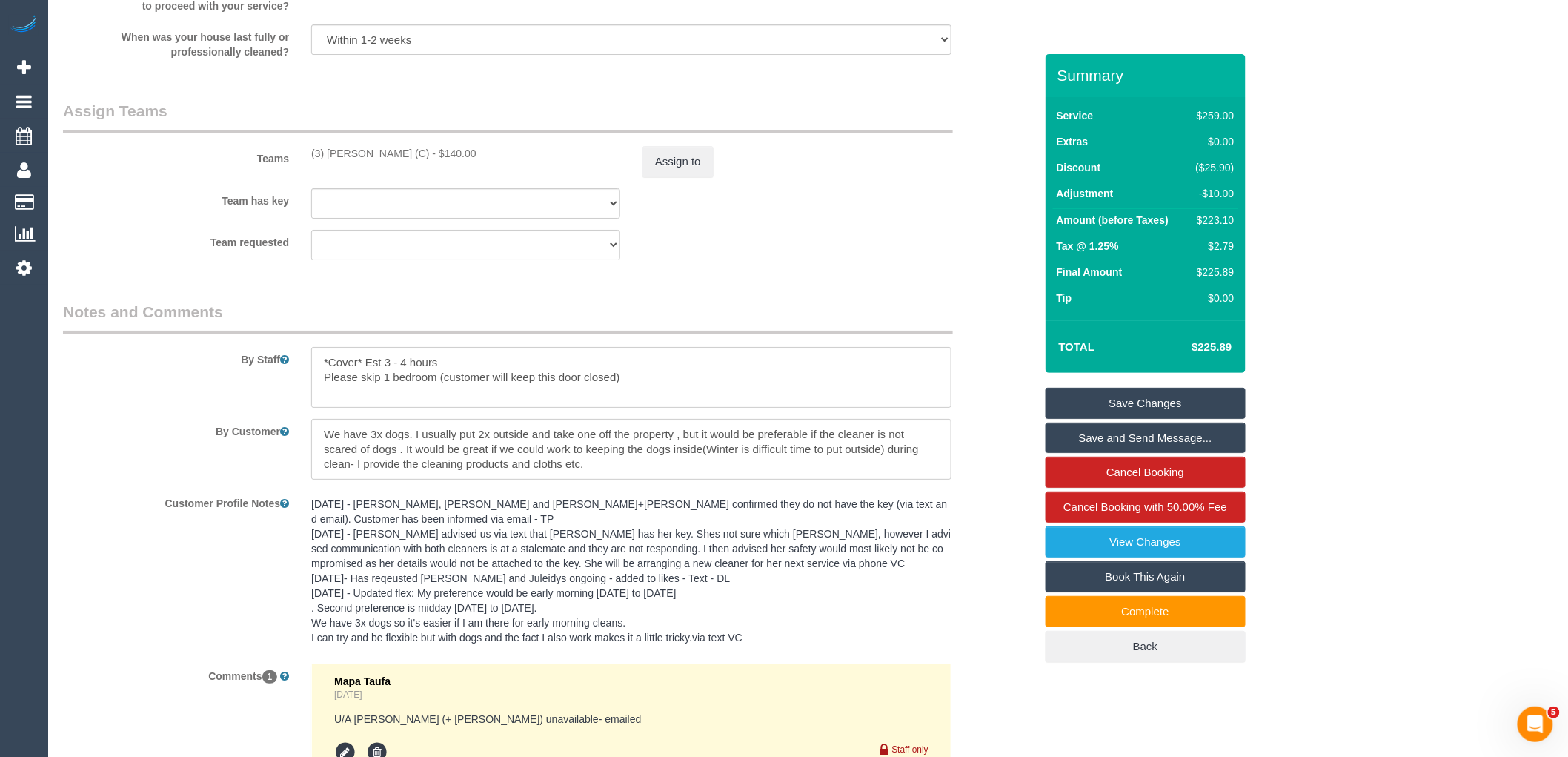
scroll to position [2435, 0]
